Goal: Task Accomplishment & Management: Complete application form

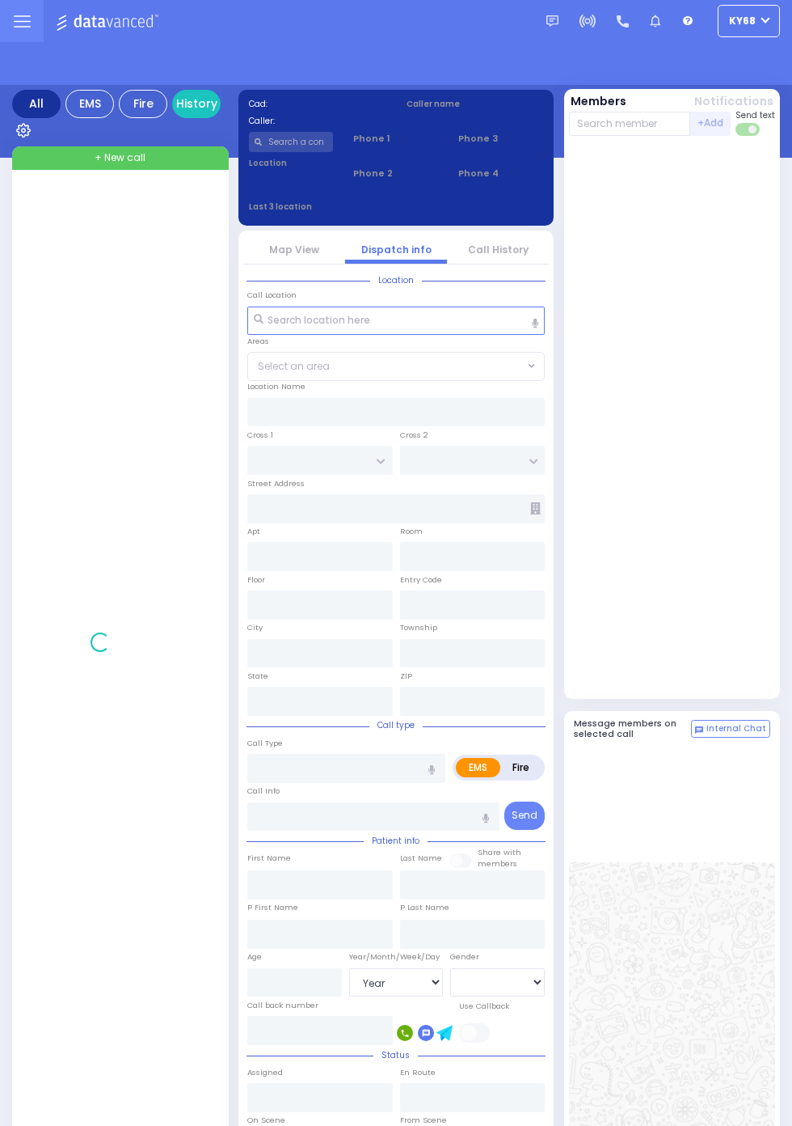
select select "Year"
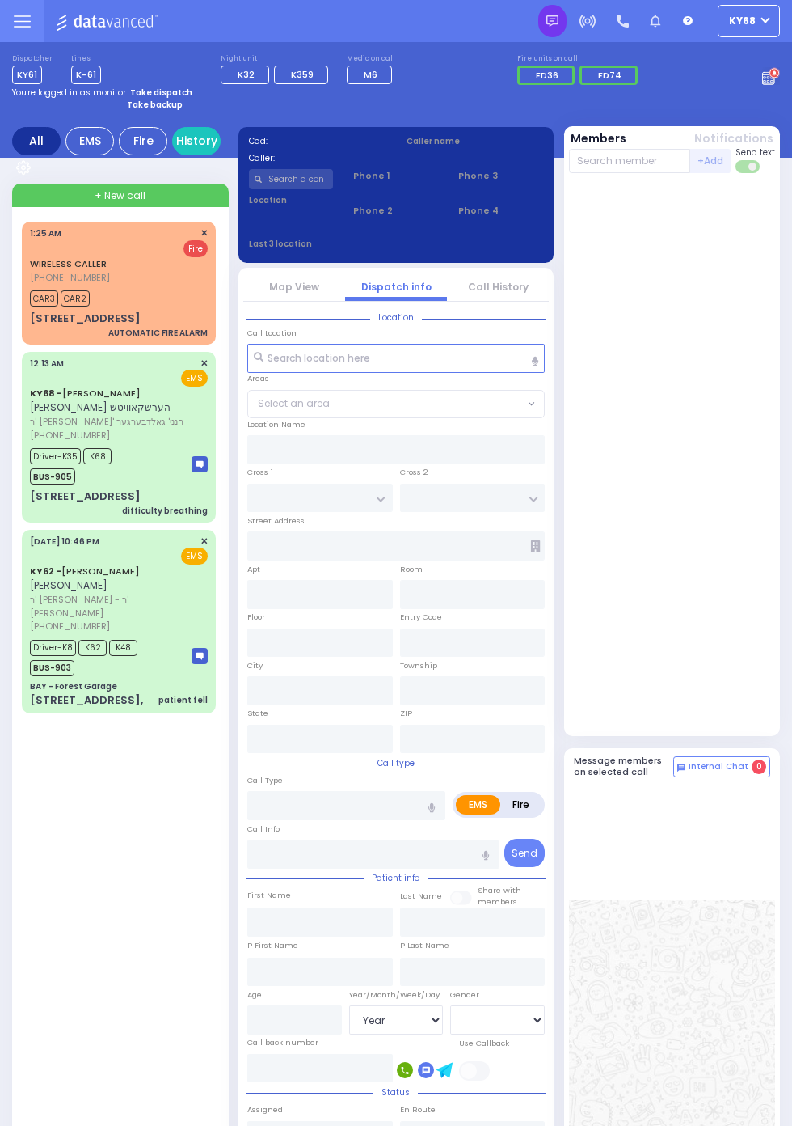
click at [555, 25] on img at bounding box center [553, 21] width 12 height 12
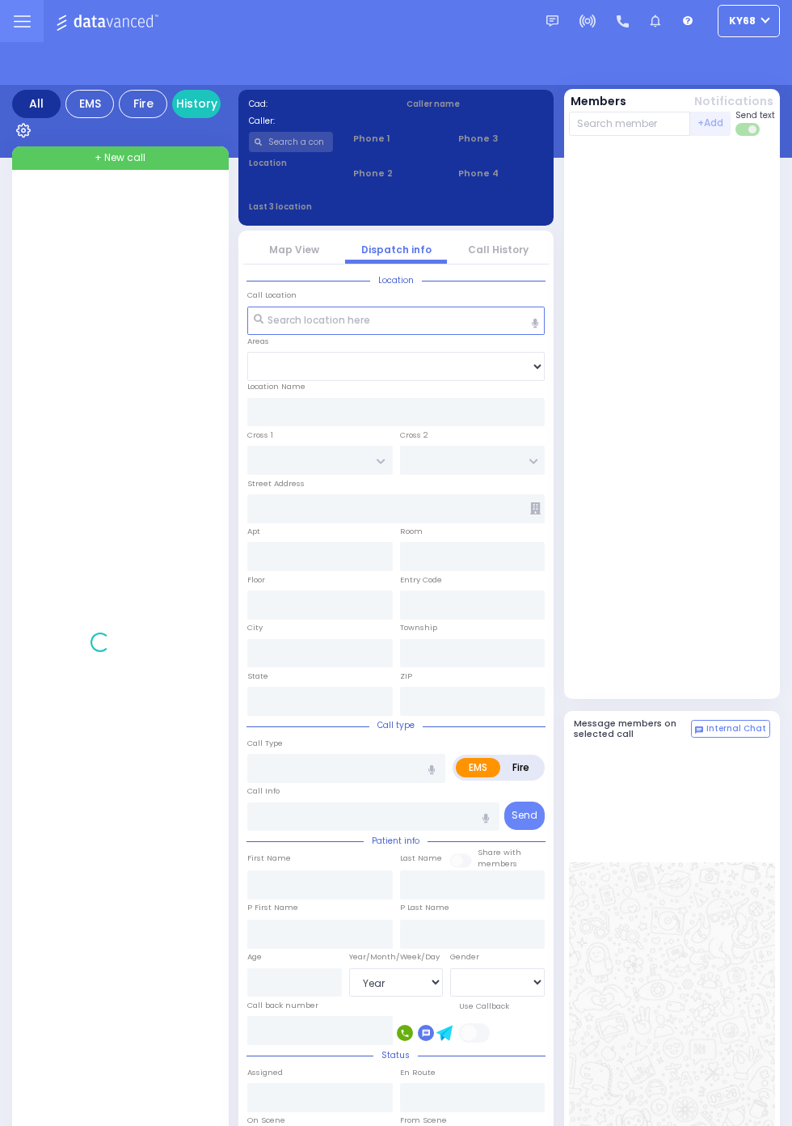
select select "Year"
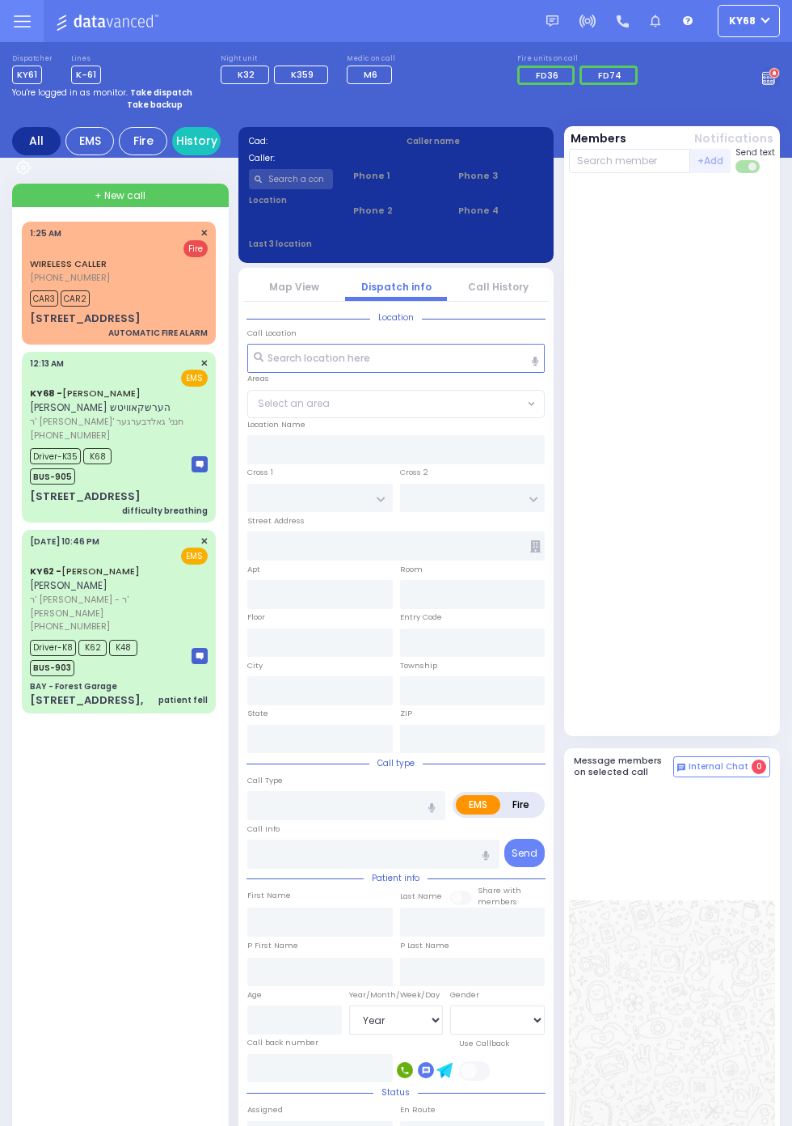
click at [30, 468] on span "BUS-905" at bounding box center [52, 476] width 45 height 16
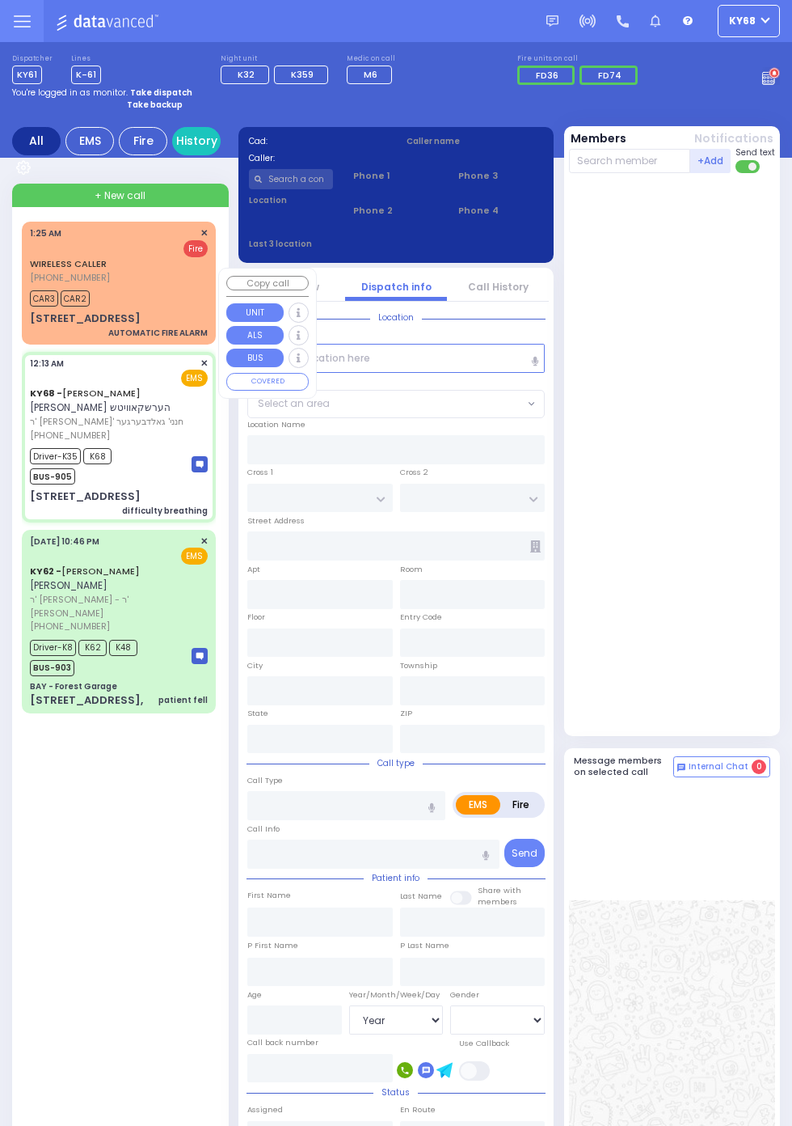
select select
type input "difficulty breathing"
radio input "true"
type input "[PERSON_NAME]"
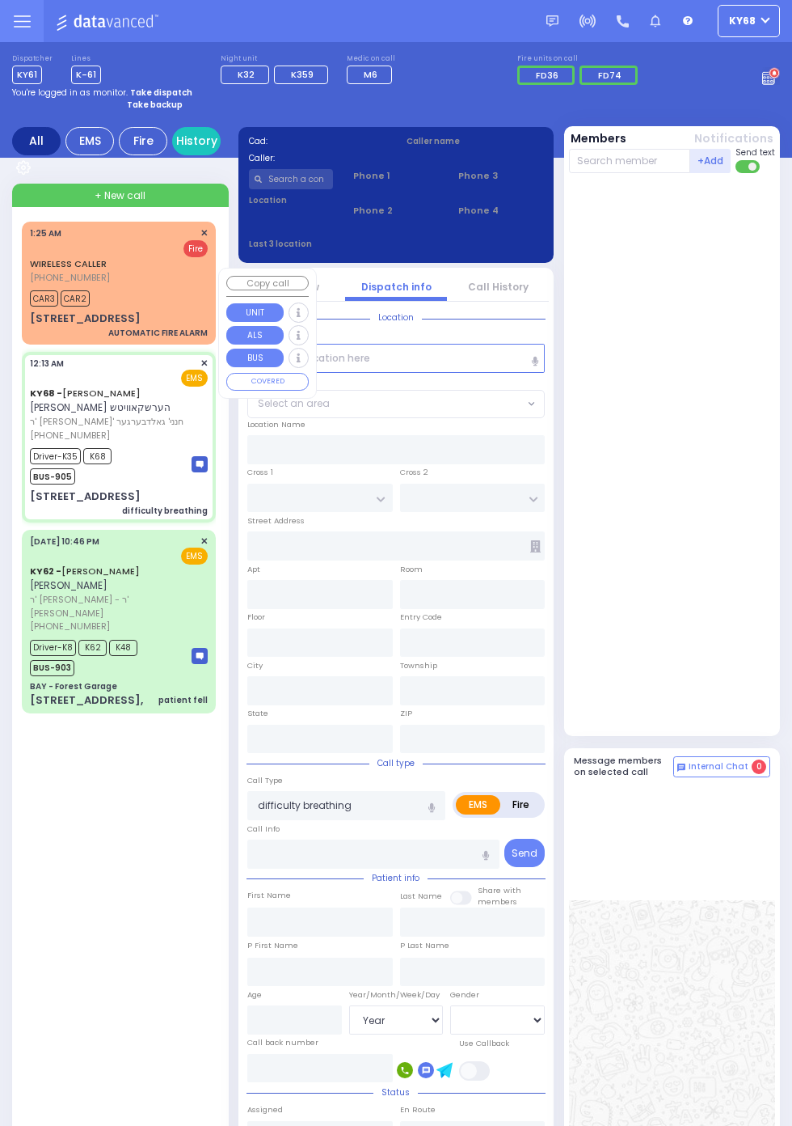
type input "[PERSON_NAME]"
type input "Perl"
type input "3"
select select "Month"
select select "[DEMOGRAPHIC_DATA]"
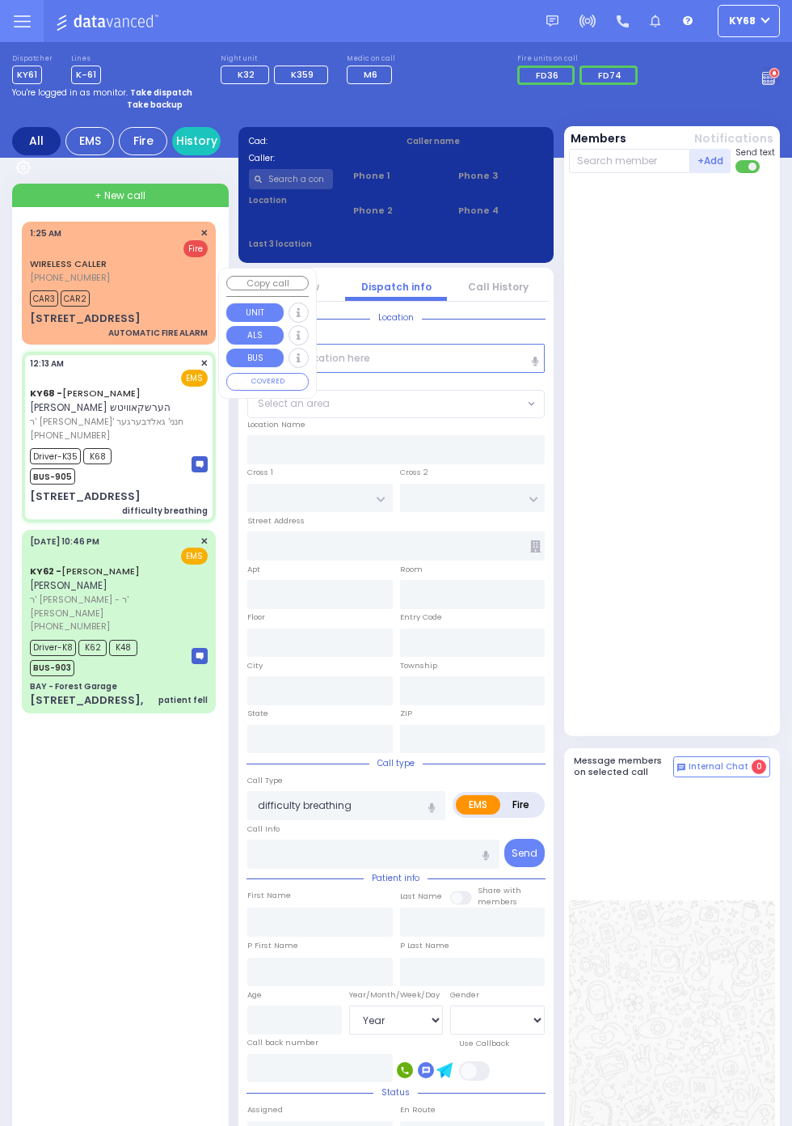
type input "00:13"
type input "00:16"
type input "00:20"
type input "00:35"
type input "01:00"
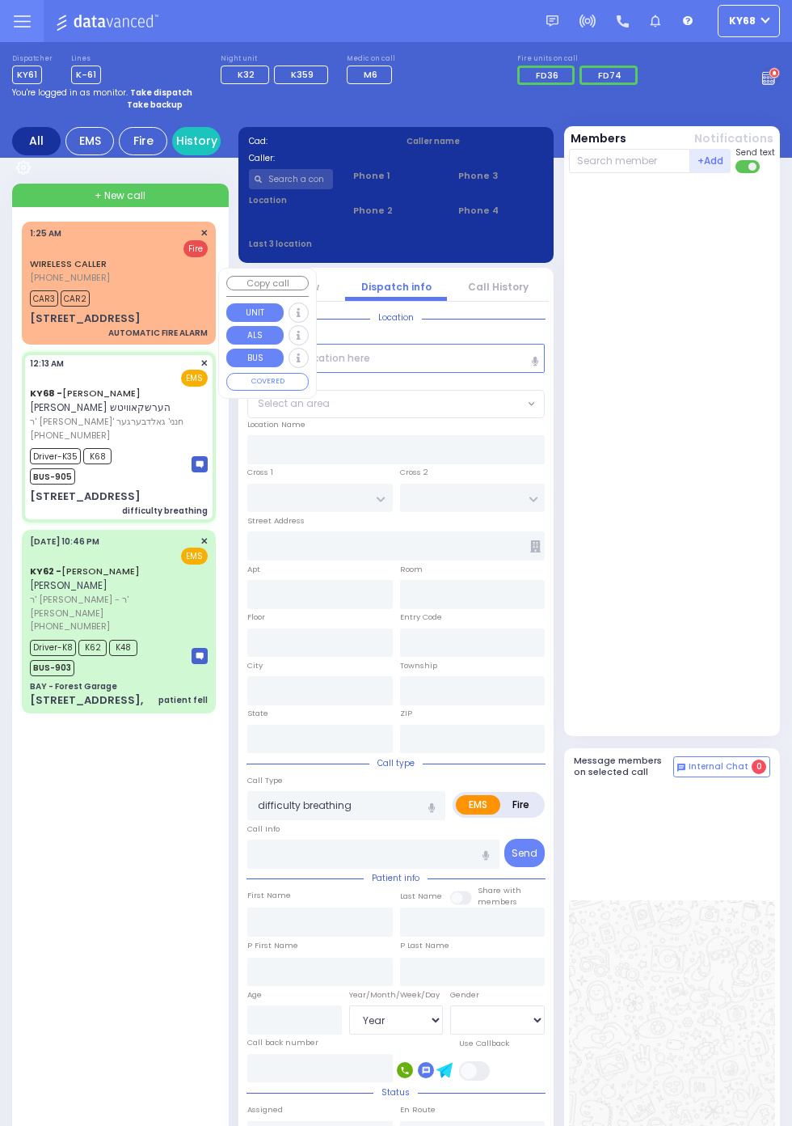
type input "01:30"
type input "[PERSON_NAME] 22 Van Buren Dr. Basement Monroe"
type input "MOUNTAINVIEW DR"
type input "[STREET_ADDRESS]"
type input "214"
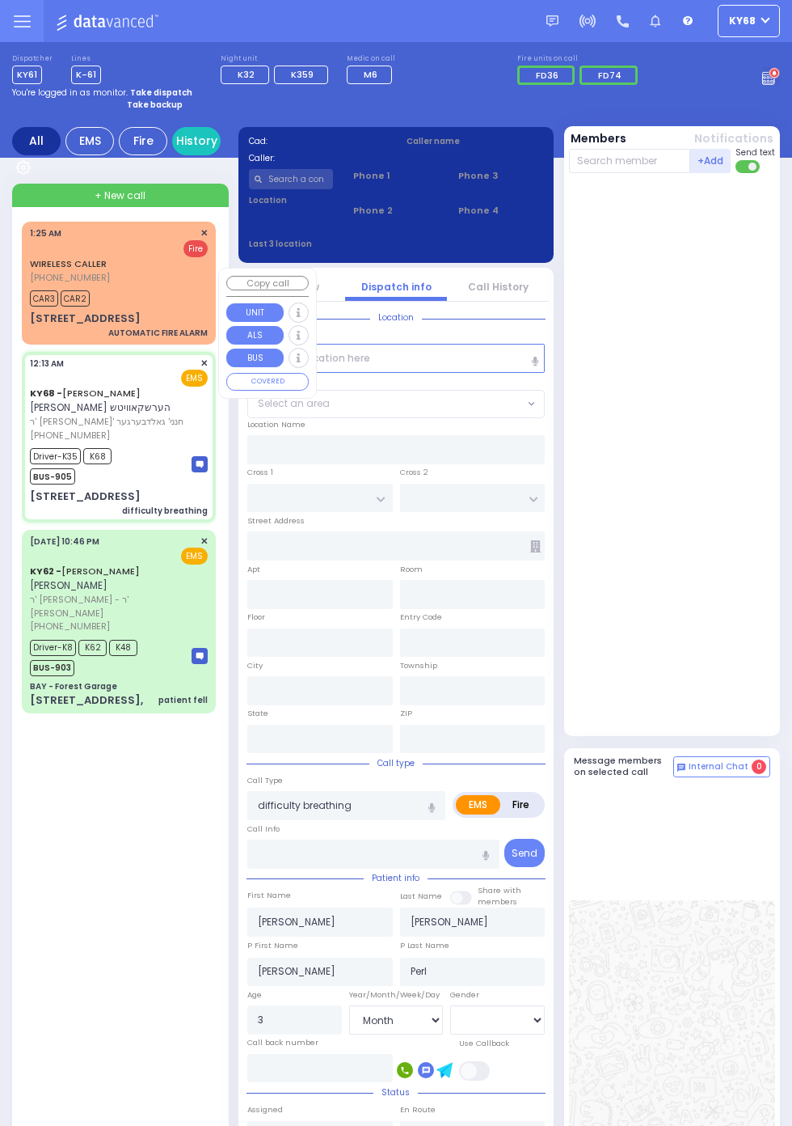
type input "Monroe"
type input "[US_STATE]"
type input "10950"
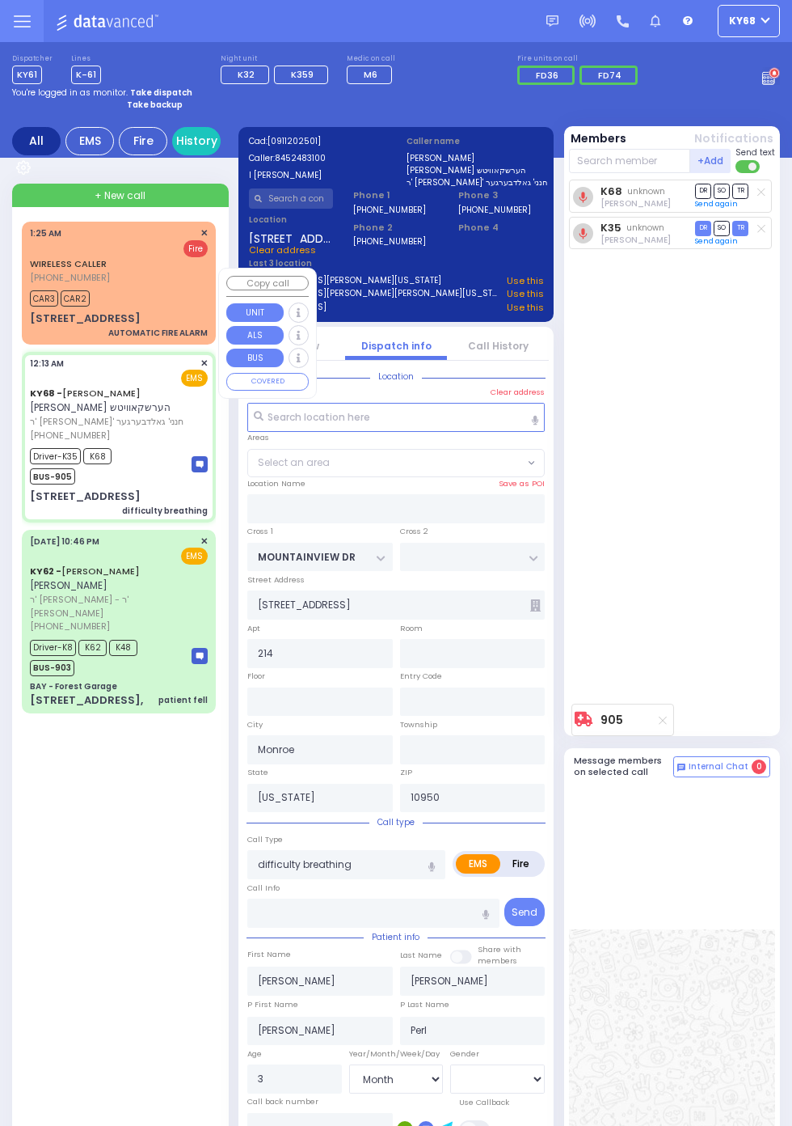
click at [725, 951] on div at bounding box center [674, 874] width 201 height 170
select select "MONROE"
